Goal: Task Accomplishment & Management: Manage account settings

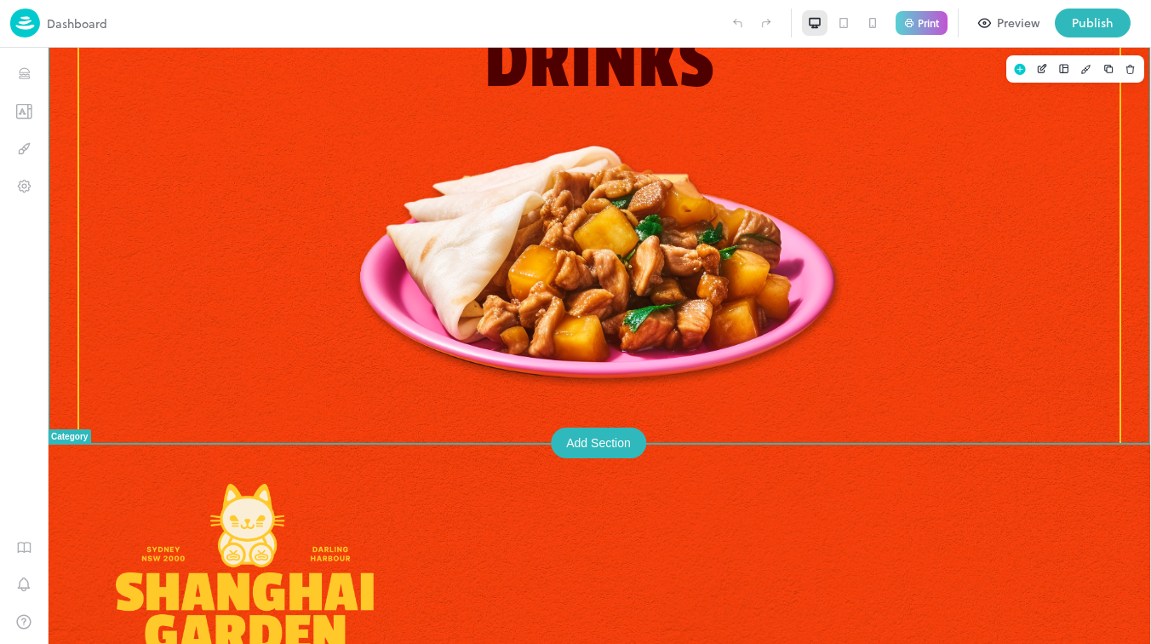
click at [534, 391] on div "Drinks" at bounding box center [599, 205] width 1044 height 474
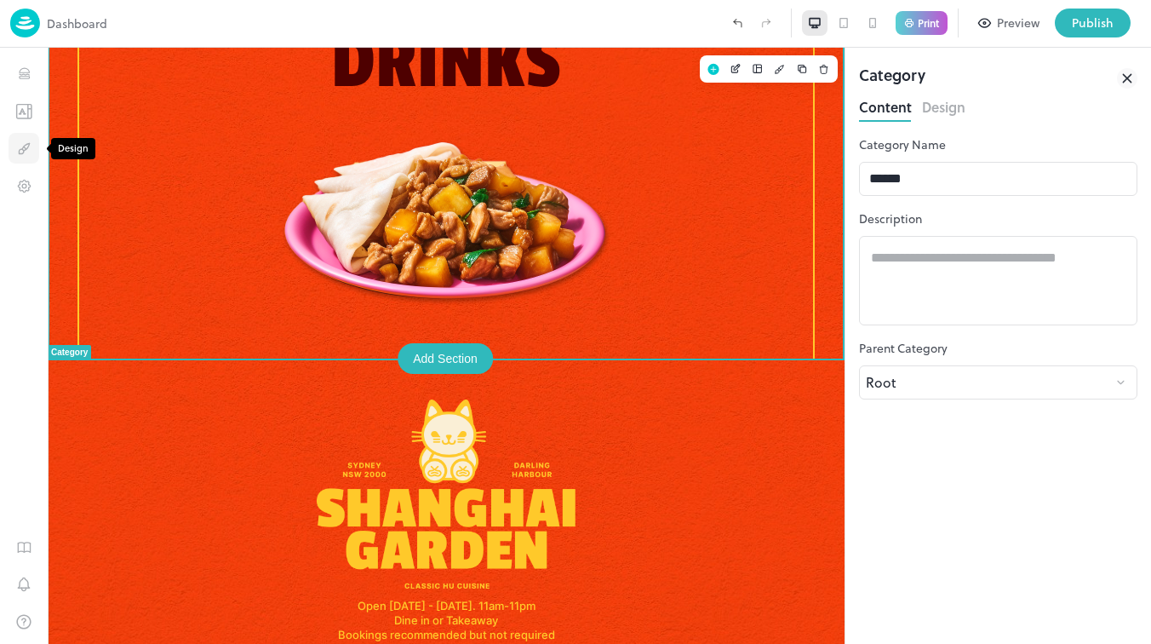
click at [24, 157] on button "Design" at bounding box center [24, 148] width 31 height 31
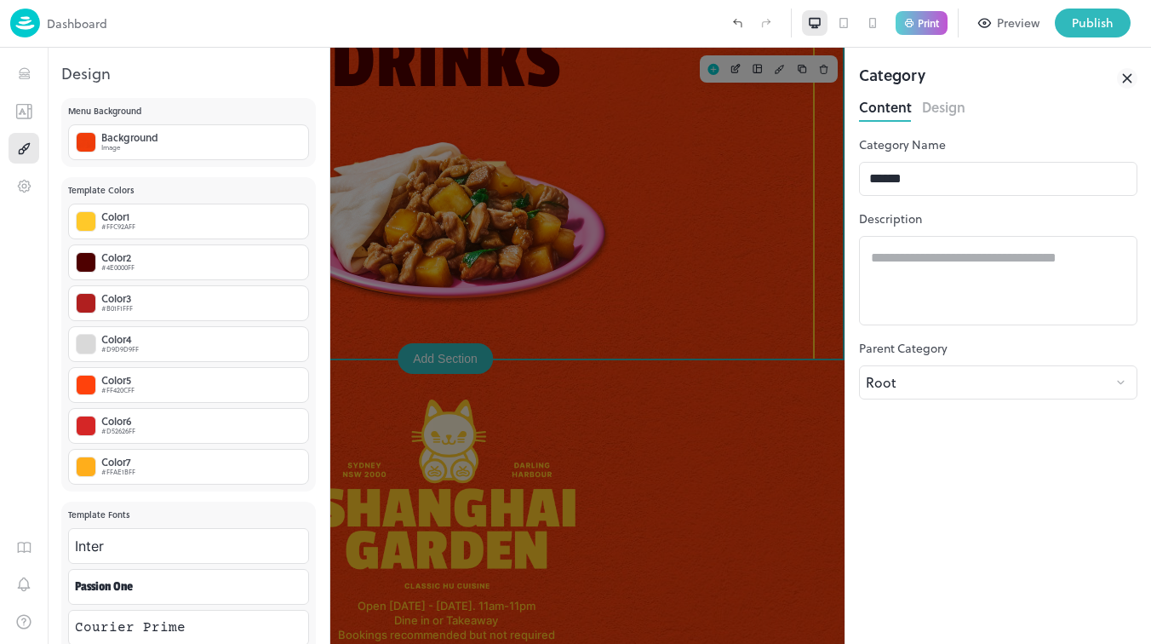
click at [23, 29] on img at bounding box center [25, 23] width 30 height 29
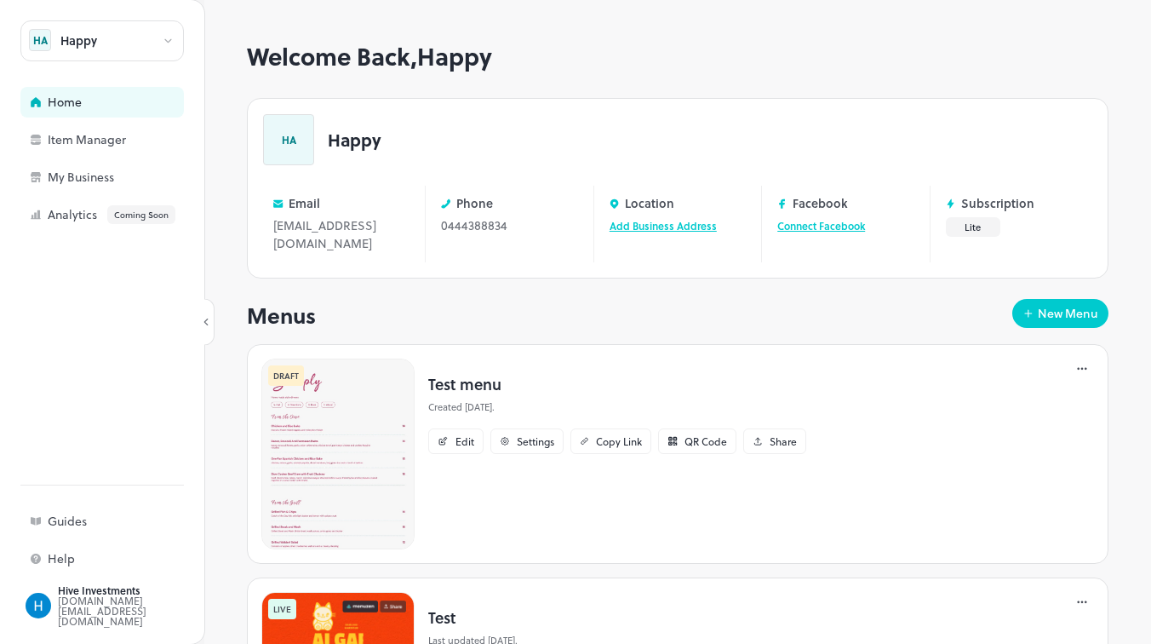
click at [205, 309] on div "Welcome Back, Happy HA Happy Email [EMAIL_ADDRESS][DOMAIN_NAME] Edit Phone [PHO…" at bounding box center [677, 343] width 947 height 601
click at [206, 316] on icon at bounding box center [206, 322] width 12 height 12
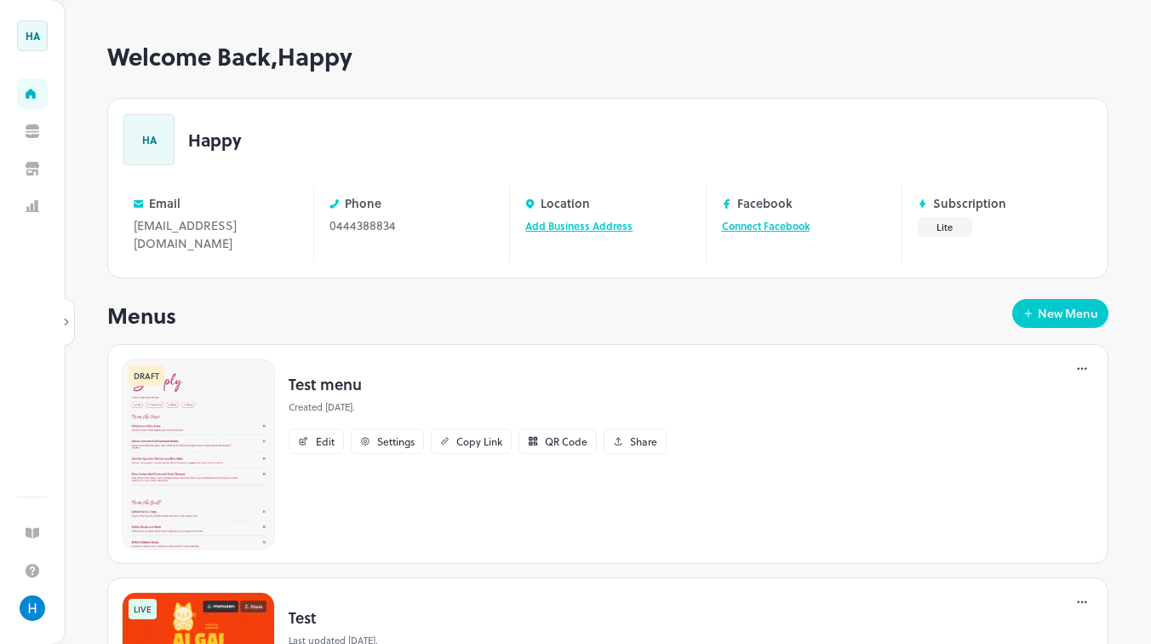
click at [68, 318] on icon at bounding box center [66, 322] width 12 height 12
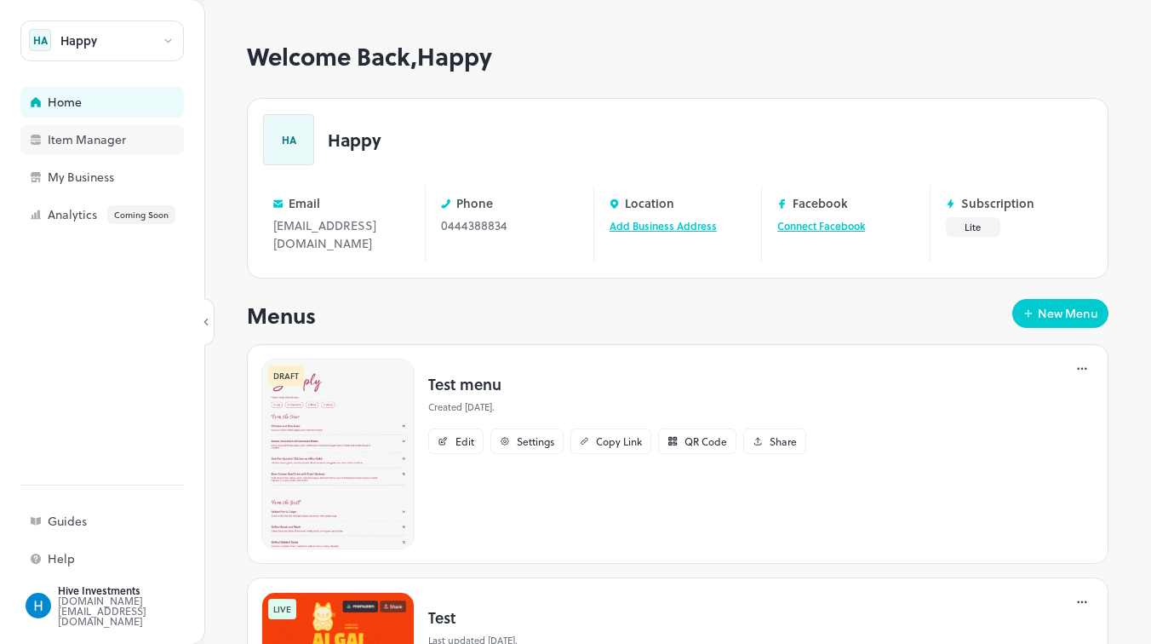
click at [72, 141] on div "Item Manager" at bounding box center [133, 140] width 170 height 12
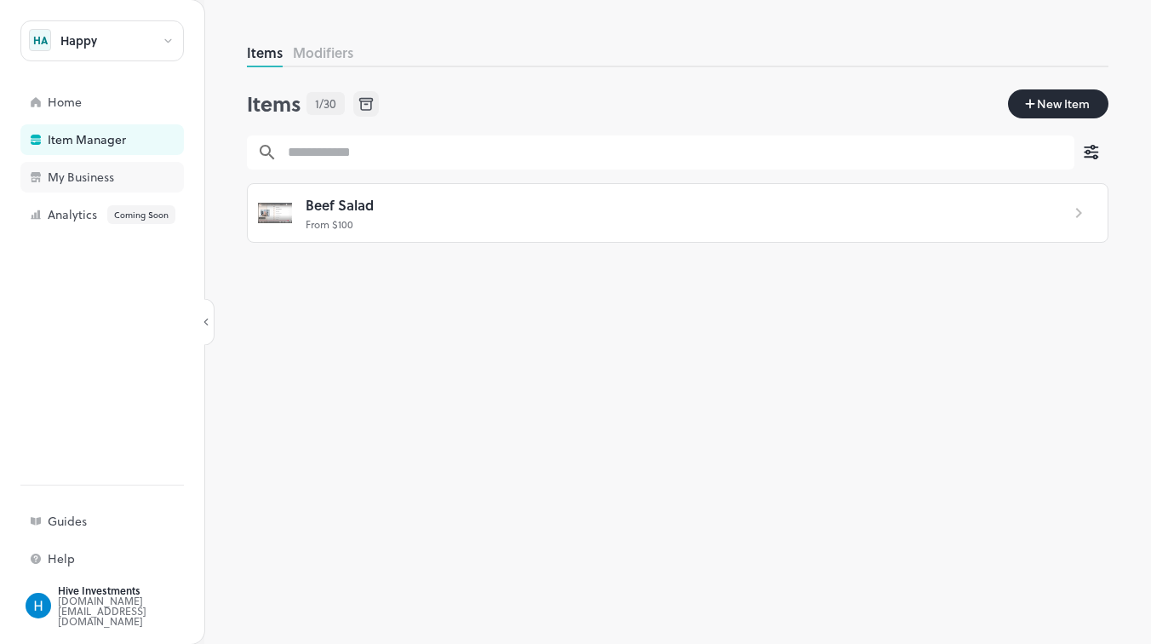
click at [88, 178] on div "My Business" at bounding box center [133, 177] width 170 height 12
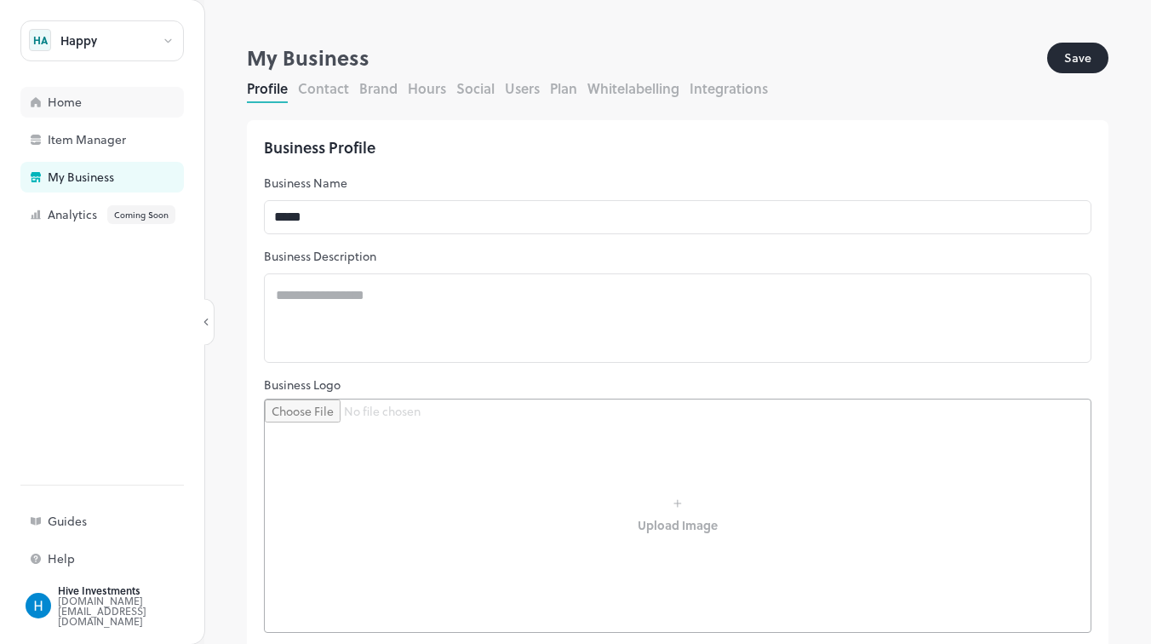
click at [63, 102] on div "Home" at bounding box center [133, 102] width 170 height 12
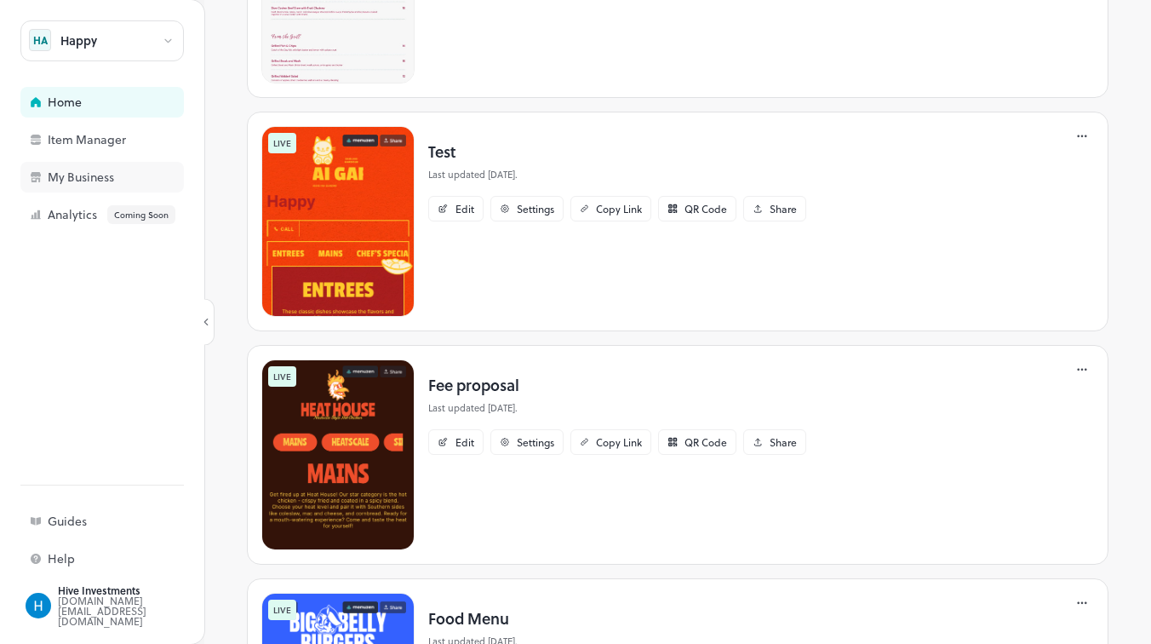
scroll to position [376, 0]
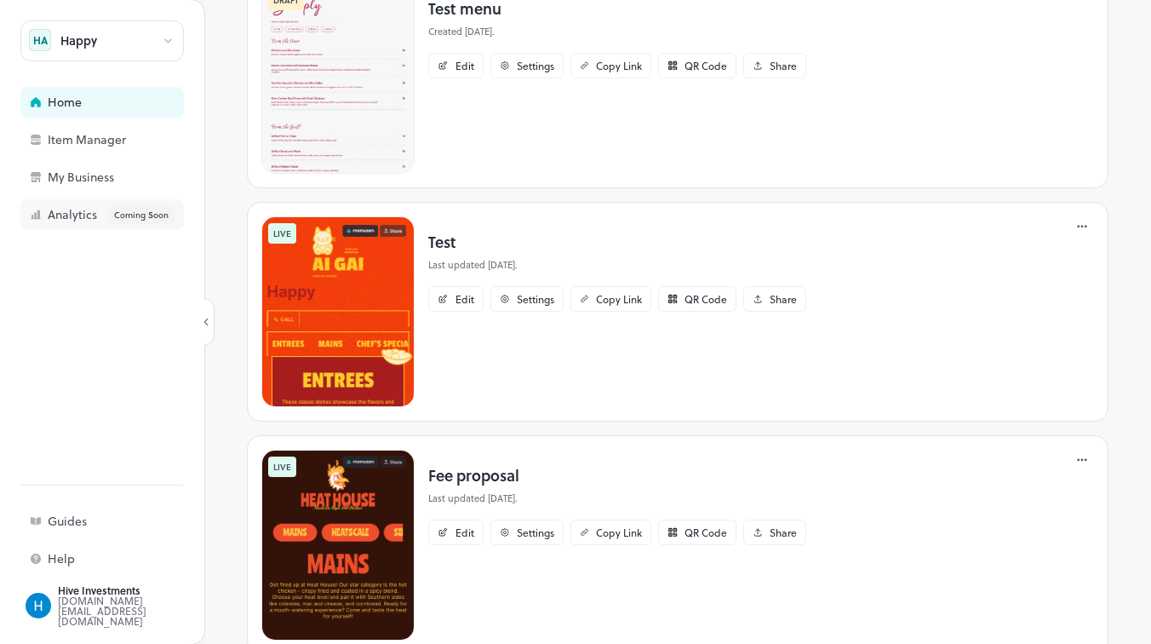
click at [73, 209] on div "Analytics Coming Soon" at bounding box center [133, 214] width 170 height 19
click at [77, 206] on div "Analytics Coming Soon" at bounding box center [133, 214] width 170 height 19
click at [75, 205] on div "Analytics Coming Soon" at bounding box center [133, 214] width 170 height 19
click at [83, 190] on div "My Business" at bounding box center [101, 177] width 163 height 31
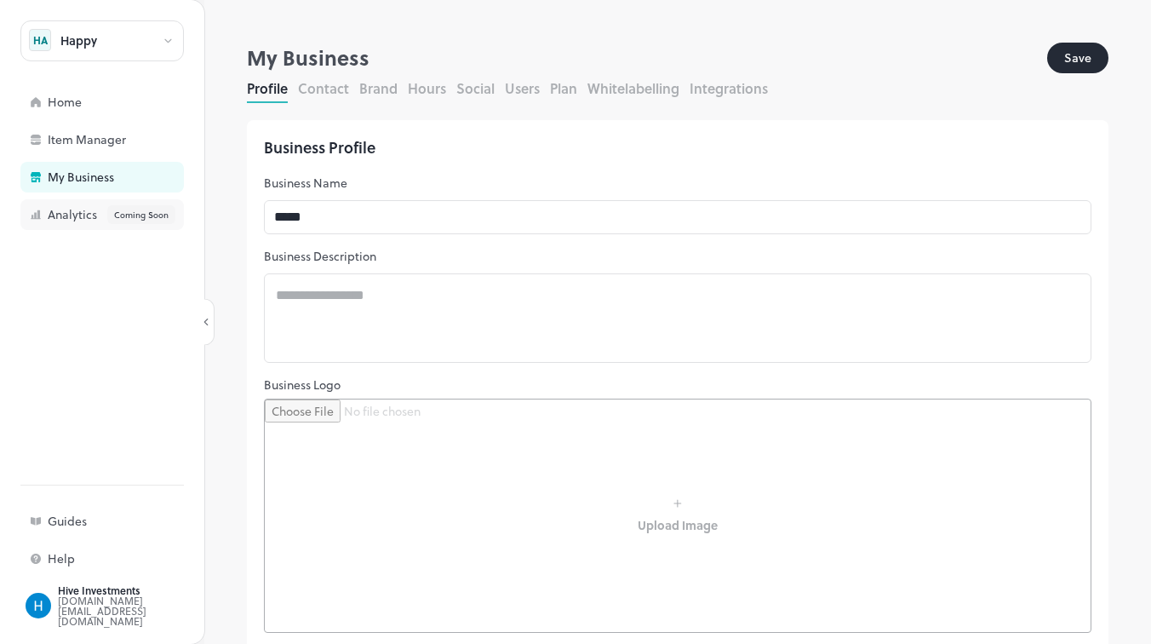
click at [148, 215] on div "Coming Soon" at bounding box center [141, 214] width 68 height 19
click at [214, 304] on div "**********" at bounding box center [677, 343] width 947 height 601
click at [208, 309] on div "**********" at bounding box center [677, 343] width 947 height 601
click at [207, 309] on div "**********" at bounding box center [677, 343] width 947 height 601
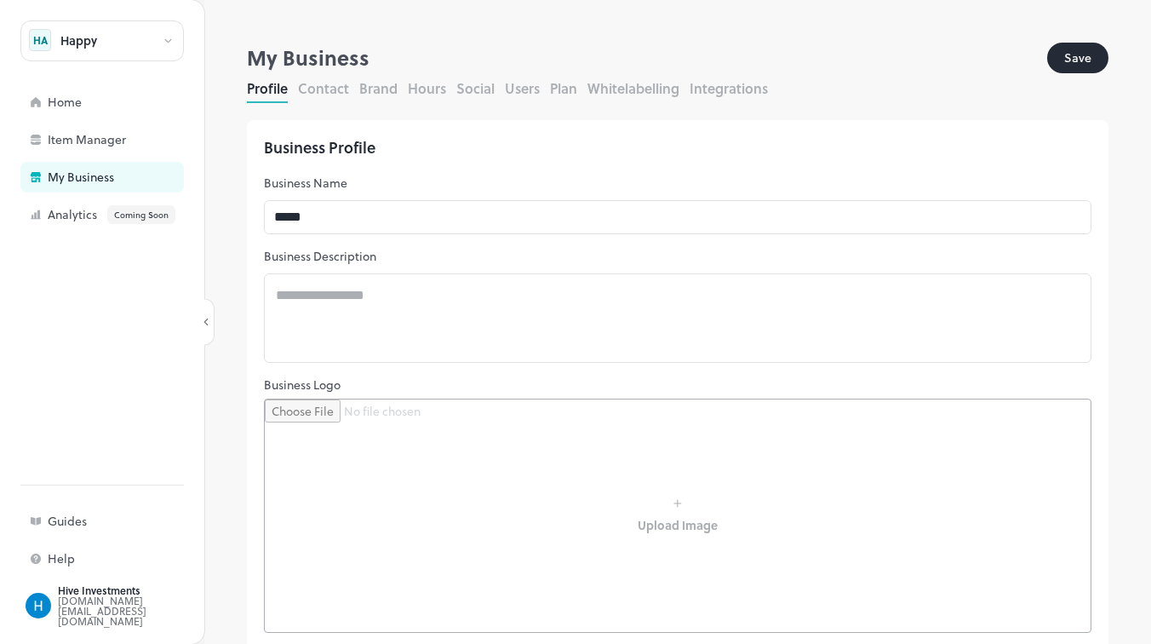
click at [204, 324] on icon at bounding box center [206, 322] width 12 height 12
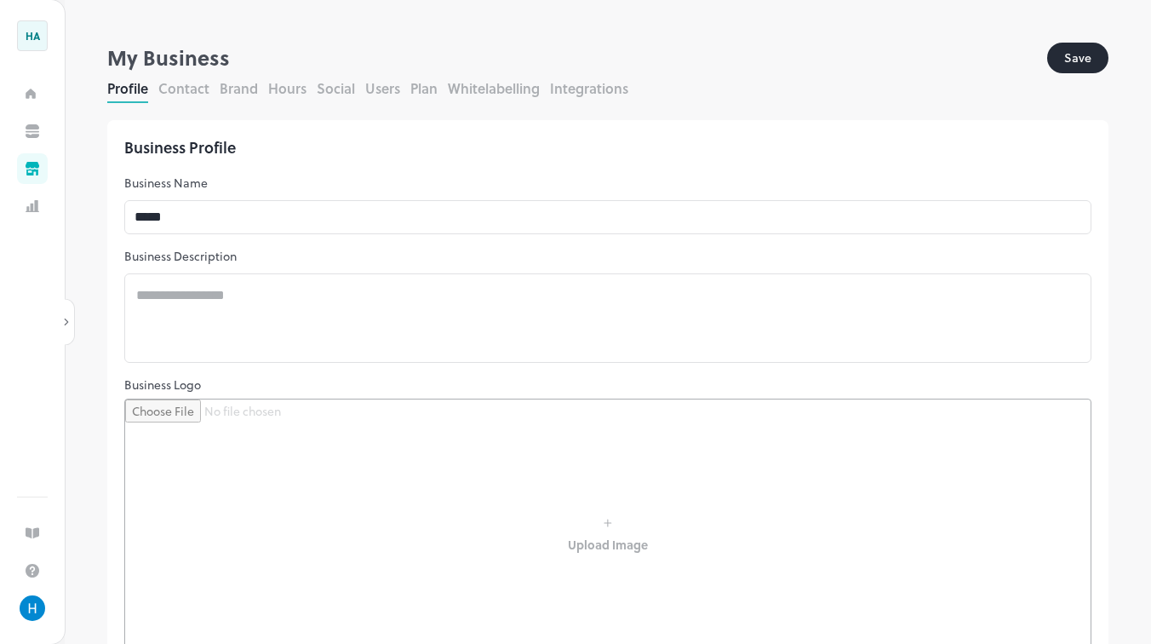
click at [63, 312] on div "Happy HA Home Item Manager My Business Analytics Coming Soon Guides Help Hive I…" at bounding box center [32, 322] width 65 height 644
click at [65, 319] on icon at bounding box center [66, 322] width 3 height 6
